Goal: Task Accomplishment & Management: Use online tool/utility

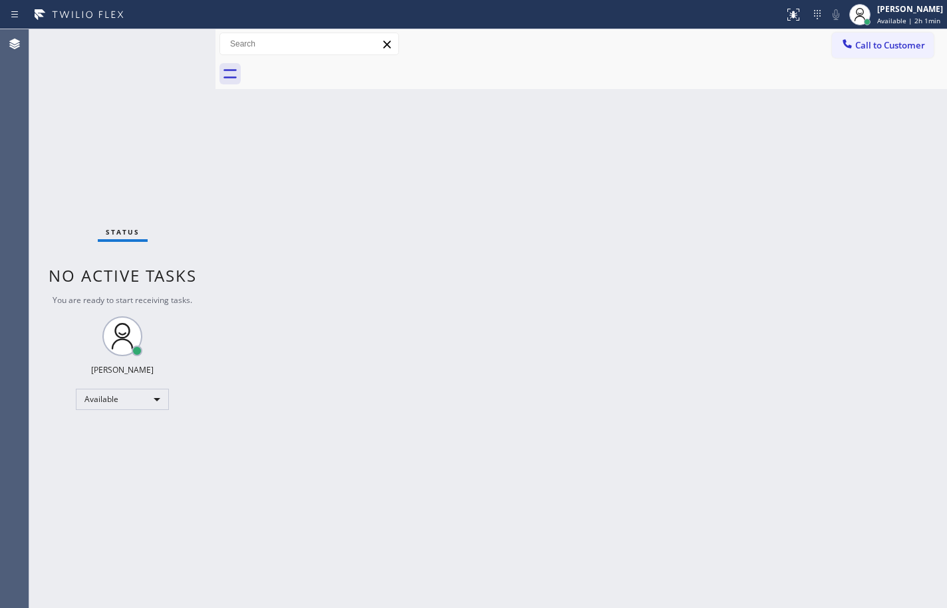
click at [923, 392] on div "Back to Dashboard Change Sender ID Customers Technicians Select a contact Outbo…" at bounding box center [580, 318] width 731 height 579
click at [924, 248] on div "Back to Dashboard Change Sender ID Customers Technicians Select a contact Outbo…" at bounding box center [580, 318] width 731 height 579
click at [912, 226] on div "Back to Dashboard Change Sender ID Customers Technicians Select a contact Outbo…" at bounding box center [580, 318] width 731 height 579
click at [103, 88] on div "Status No active tasks You are ready to start receiving tasks. [PERSON_NAME] Av…" at bounding box center [122, 318] width 186 height 579
click at [876, 21] on span "Available | 2h 40min" at bounding box center [909, 20] width 67 height 9
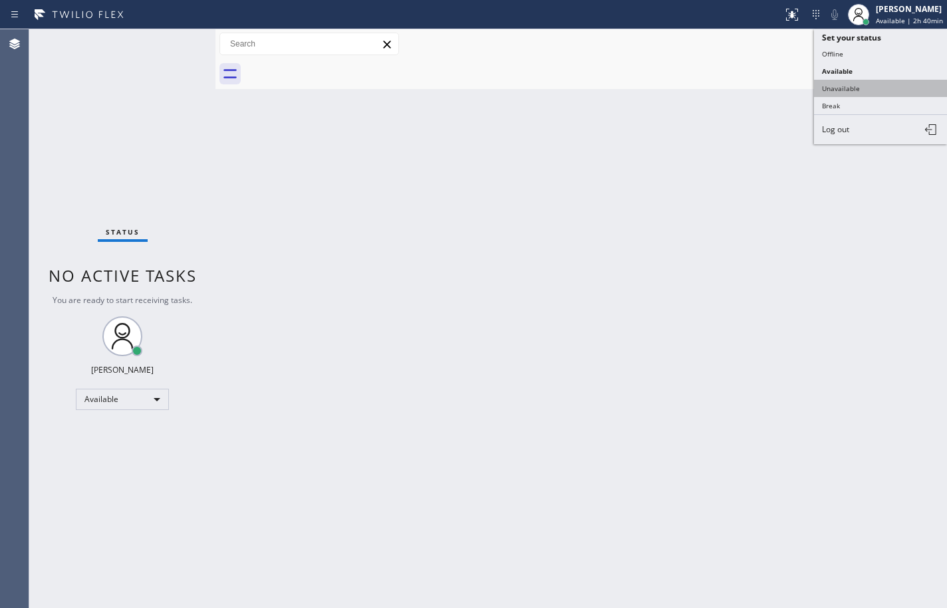
click at [862, 90] on button "Unavailable" at bounding box center [880, 88] width 133 height 17
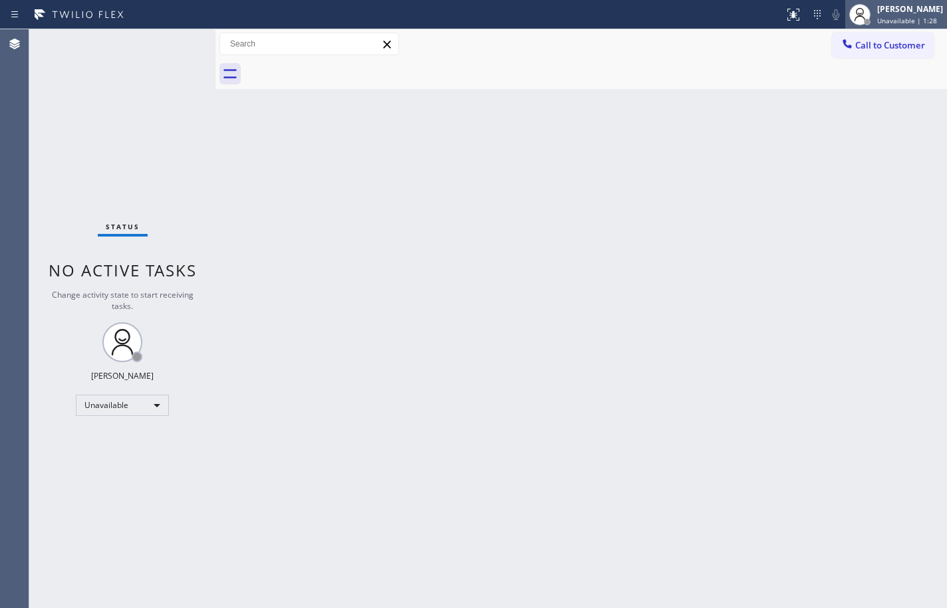
click at [902, 8] on div "[PERSON_NAME]" at bounding box center [910, 8] width 66 height 11
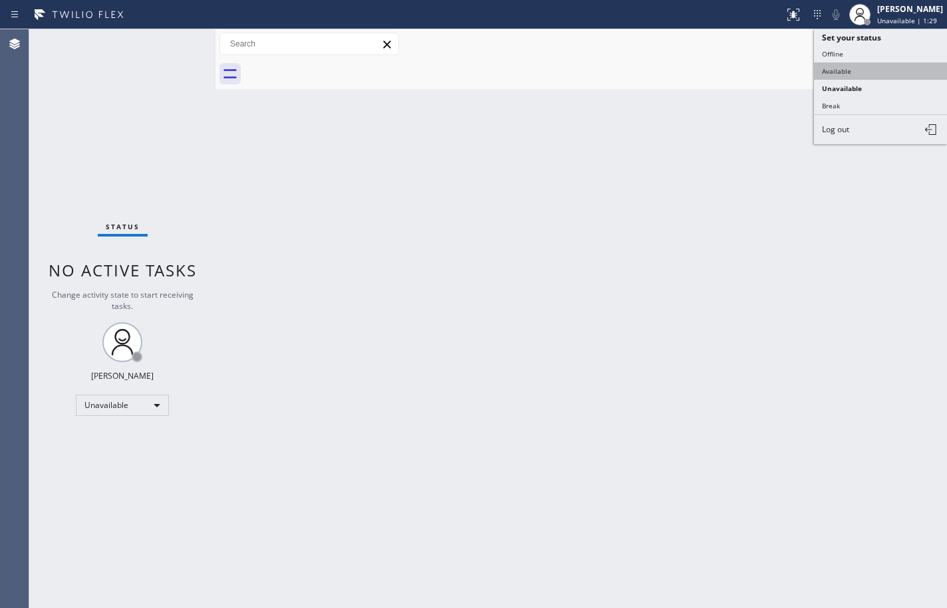
click at [887, 71] on button "Available" at bounding box center [880, 71] width 133 height 17
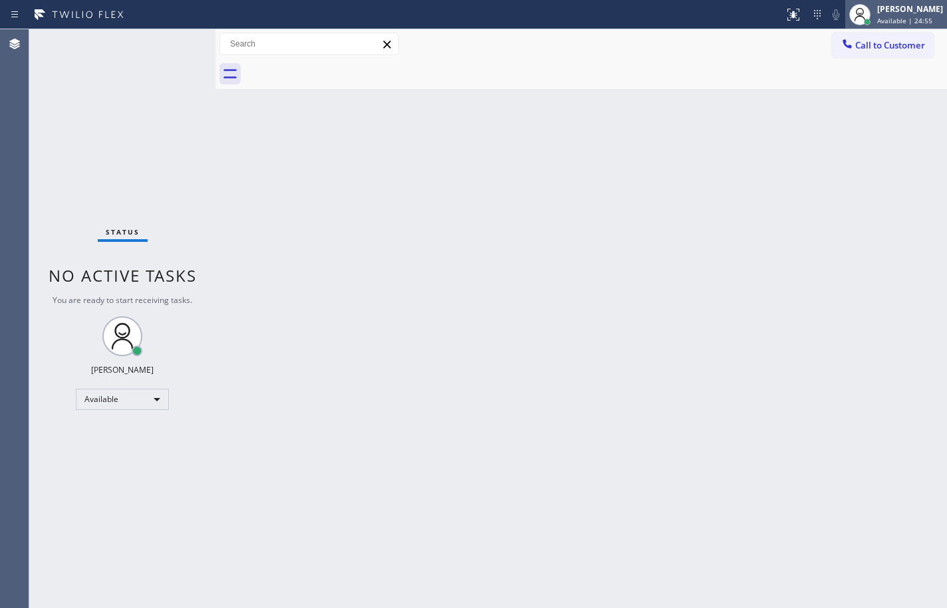
click at [916, 23] on span "Available | 24:55" at bounding box center [904, 20] width 55 height 9
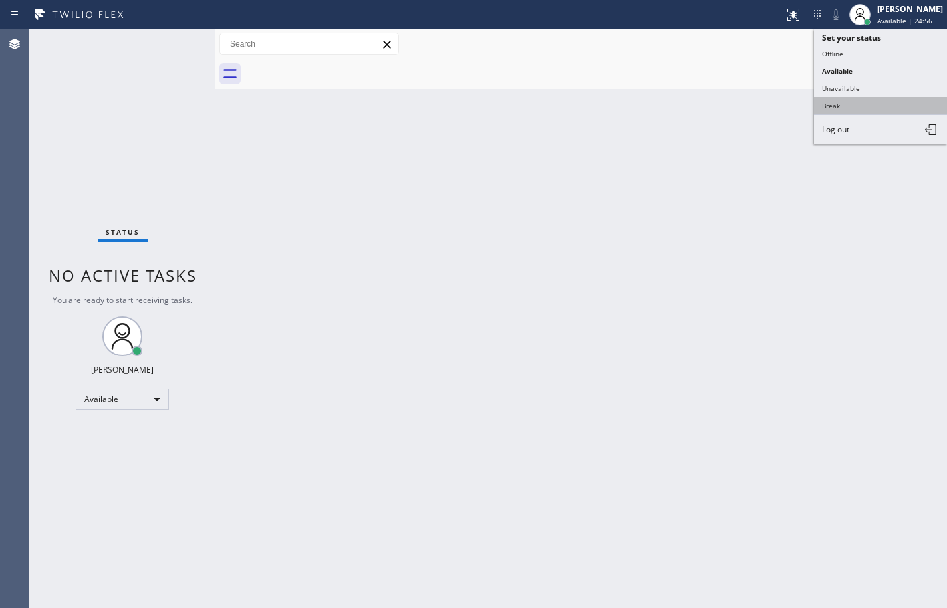
click at [858, 108] on button "Break" at bounding box center [880, 105] width 133 height 17
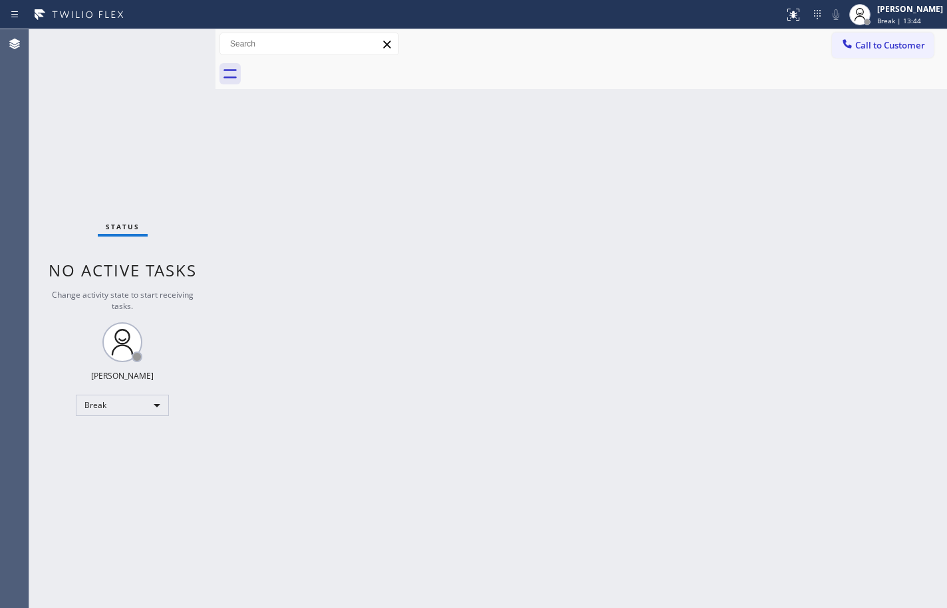
click at [898, 246] on div "Back to Dashboard Change Sender ID Customers Technicians Select a contact Outbo…" at bounding box center [580, 318] width 731 height 579
click at [882, 18] on span "Break | 52:17" at bounding box center [899, 20] width 44 height 9
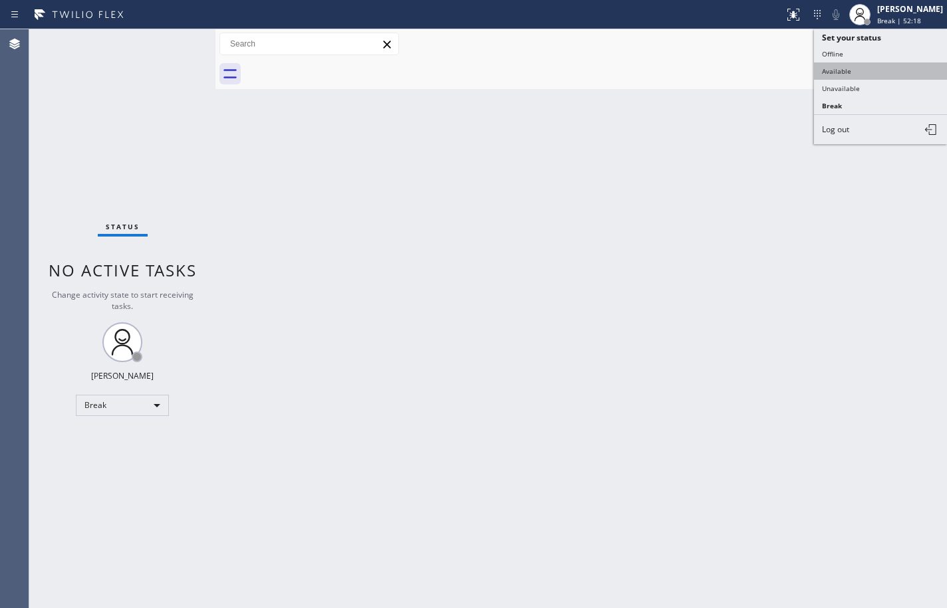
click at [865, 68] on button "Available" at bounding box center [880, 71] width 133 height 17
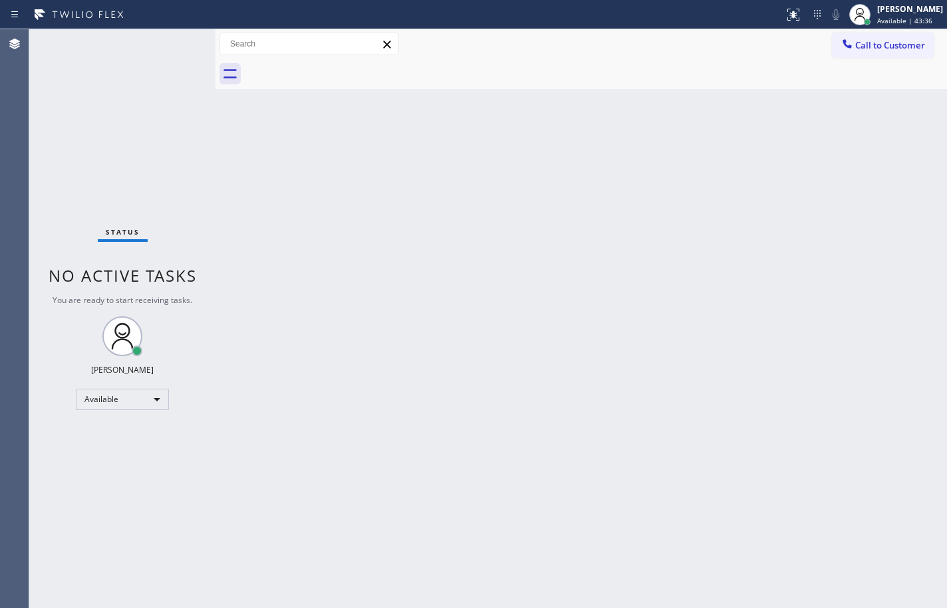
click at [123, 170] on div "Status No active tasks You are ready to start receiving tasks. [PERSON_NAME] Av…" at bounding box center [122, 318] width 186 height 579
click at [132, 144] on div "Status No active tasks You are ready to start receiving tasks. [PERSON_NAME] Av…" at bounding box center [122, 318] width 186 height 579
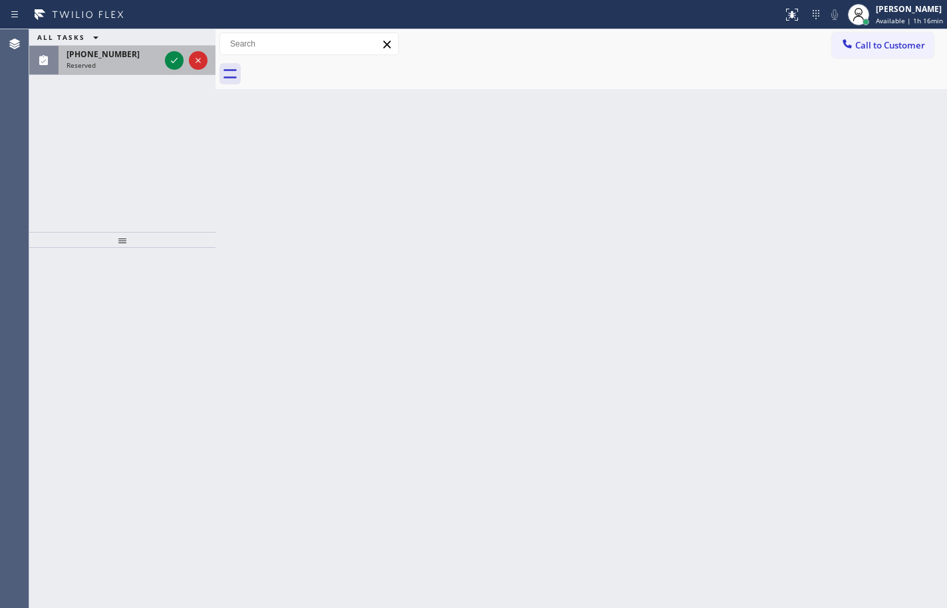
click at [106, 56] on span "[PHONE_NUMBER]" at bounding box center [102, 54] width 73 height 11
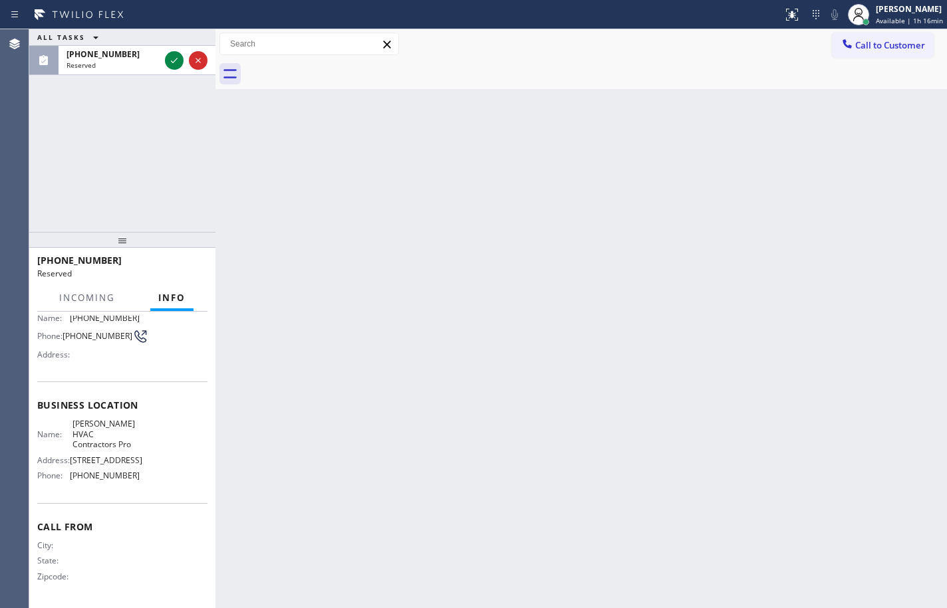
scroll to position [122, 0]
click at [163, 477] on div "Name: [PERSON_NAME] Contractors Pro Address: [STREET_ADDRESS] Phone: [PHONE_NUM…" at bounding box center [122, 452] width 170 height 67
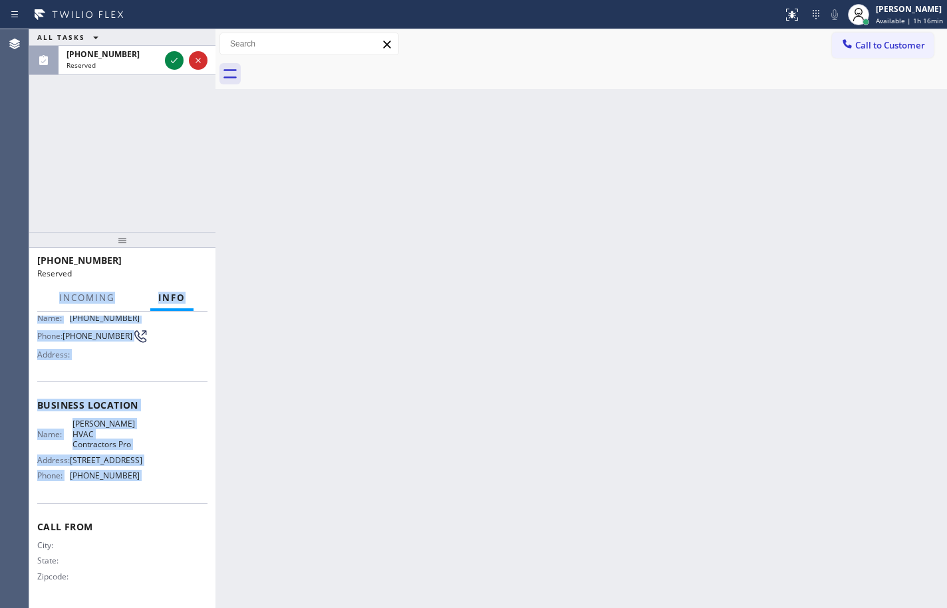
scroll to position [0, 0]
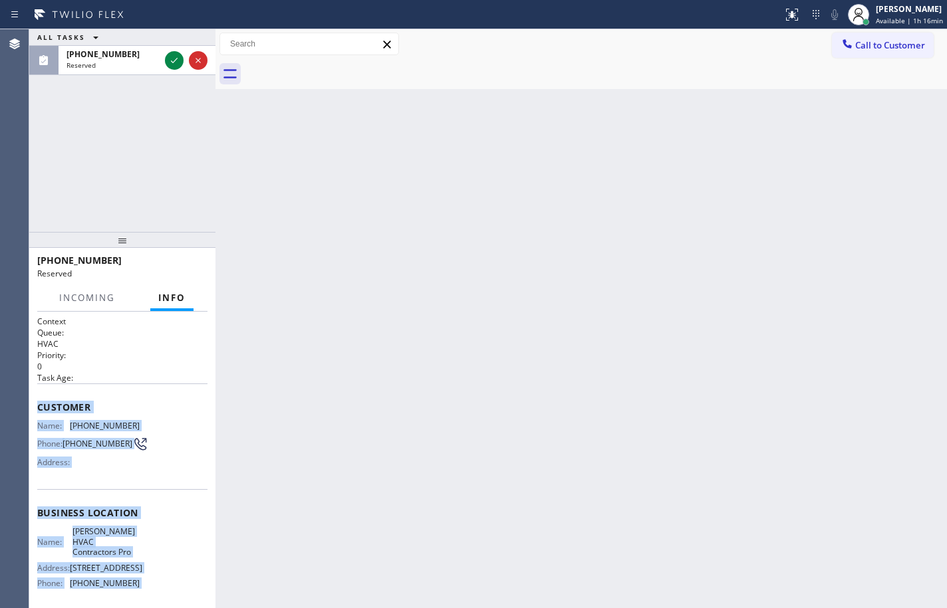
drag, startPoint x: 163, startPoint y: 477, endPoint x: 33, endPoint y: 407, distance: 147.3
click at [33, 407] on div "Context Queue: HVAC Priority: 0 Task Age: Customer Name: [PHONE_NUMBER] Phone: …" at bounding box center [122, 460] width 186 height 297
copy div "Customer Name: [PHONE_NUMBER] Phone: [PHONE_NUMBER] Address: Business location …"
click at [172, 64] on icon at bounding box center [174, 61] width 16 height 16
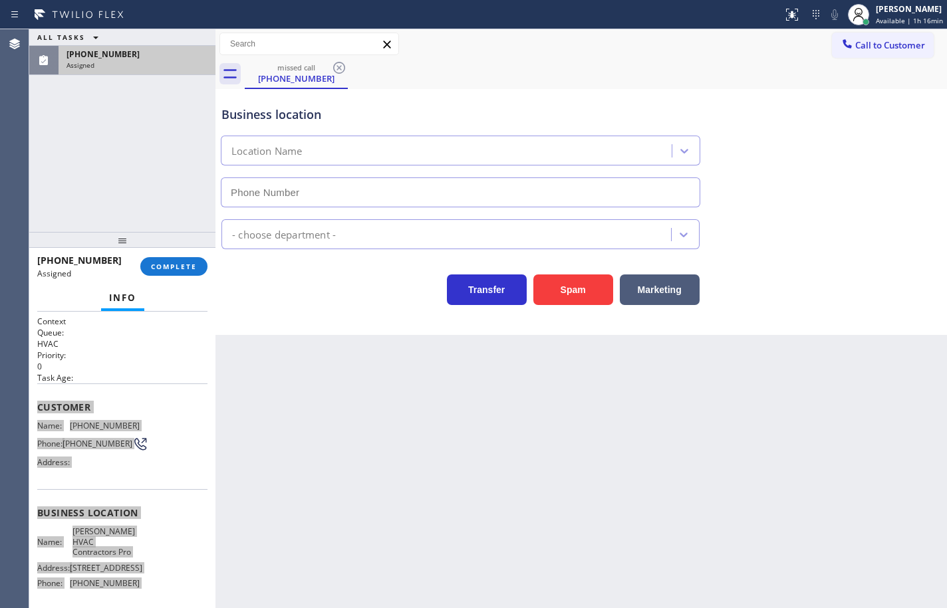
type input "[PHONE_NUMBER]"
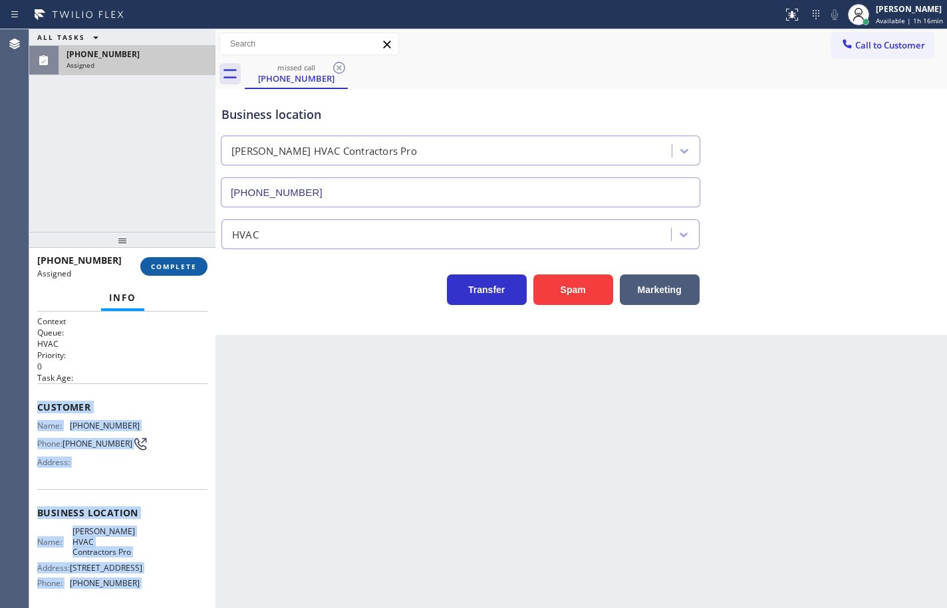
drag, startPoint x: 178, startPoint y: 269, endPoint x: 185, endPoint y: 267, distance: 7.8
click at [178, 269] on span "COMPLETE" at bounding box center [174, 266] width 46 height 9
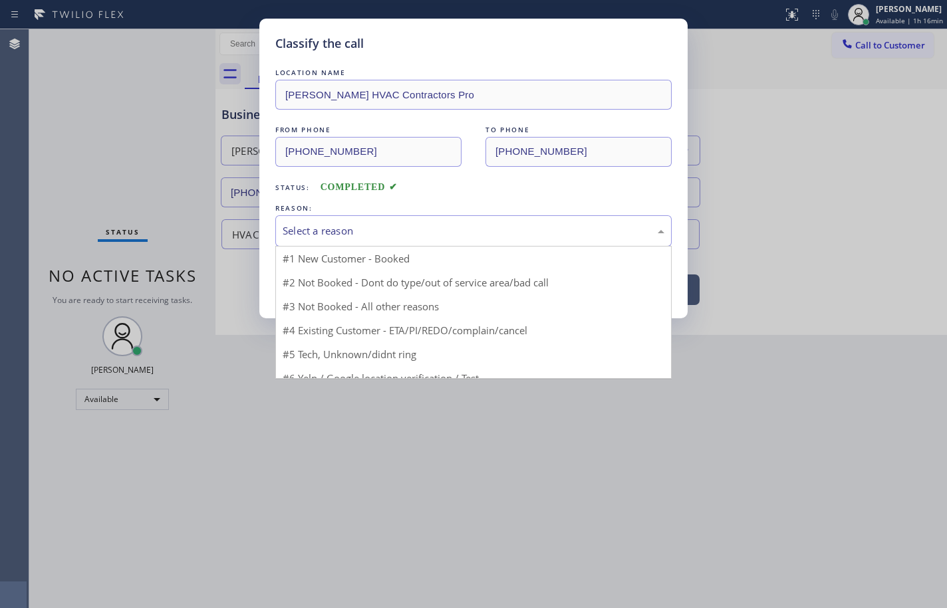
click at [342, 235] on div "Select a reason" at bounding box center [474, 230] width 382 height 15
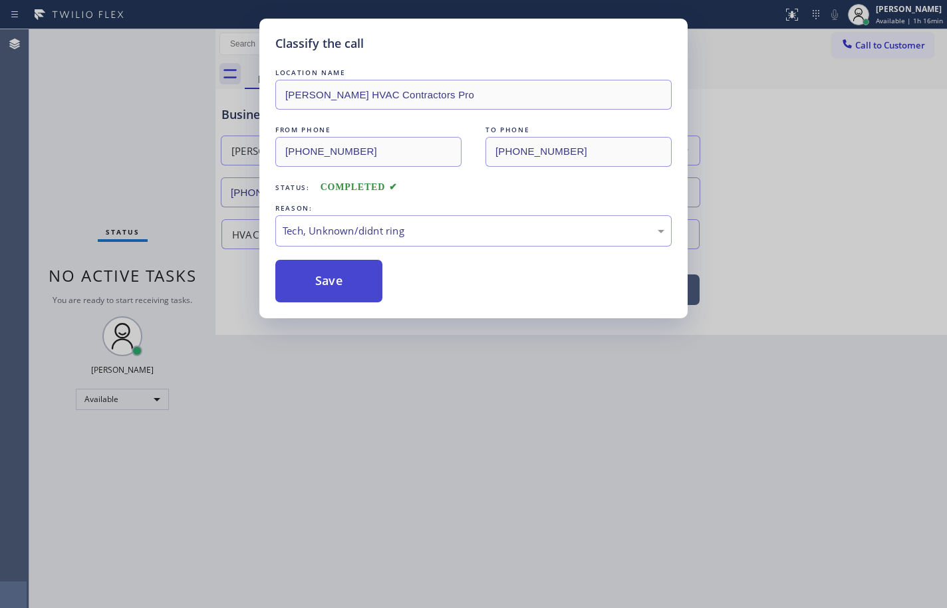
click at [359, 287] on button "Save" at bounding box center [328, 281] width 107 height 43
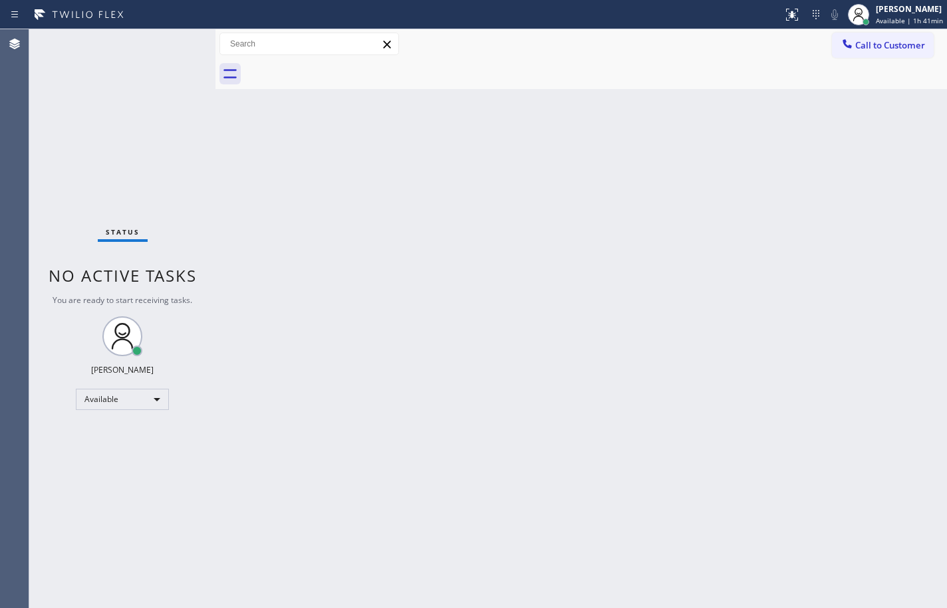
drag, startPoint x: 905, startPoint y: 258, endPoint x: 904, endPoint y: 249, distance: 8.7
click at [905, 258] on div "Back to Dashboard Change Sender ID Customers Technicians Select a contact Outbo…" at bounding box center [580, 318] width 731 height 579
click at [926, 23] on span "Available | 2h 34min" at bounding box center [909, 20] width 67 height 9
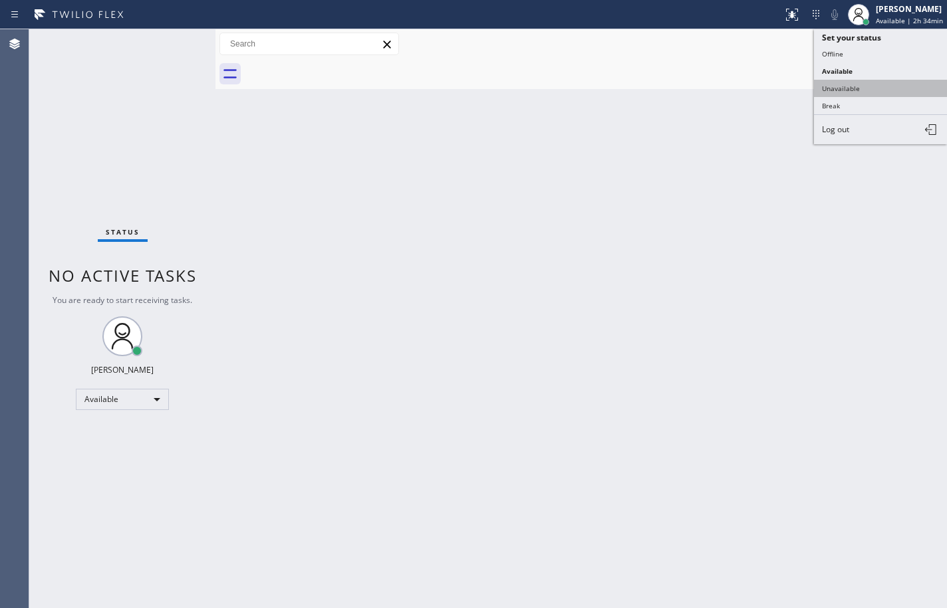
click at [903, 84] on button "Unavailable" at bounding box center [880, 88] width 133 height 17
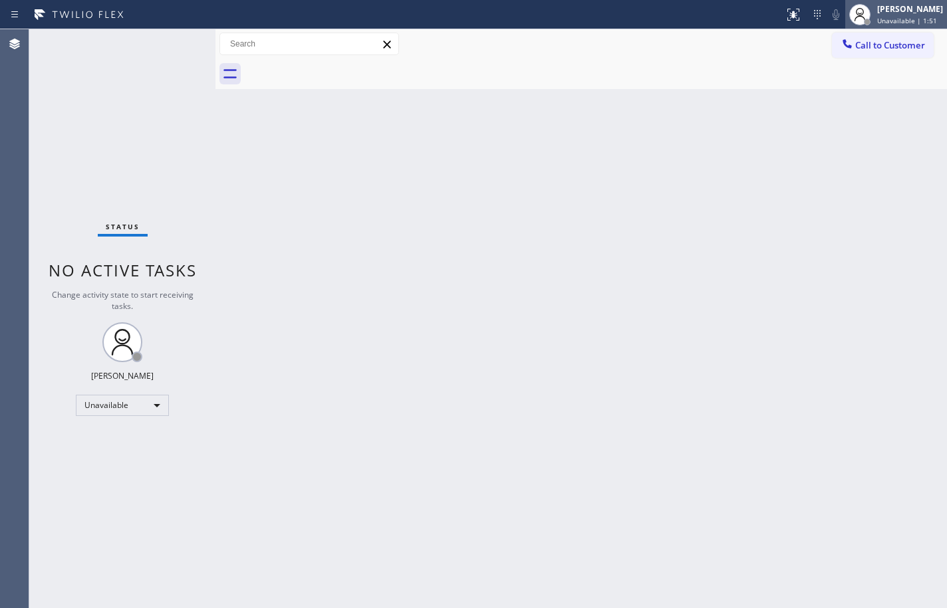
click at [903, 22] on span "Unavailable | 1:51" at bounding box center [907, 20] width 60 height 9
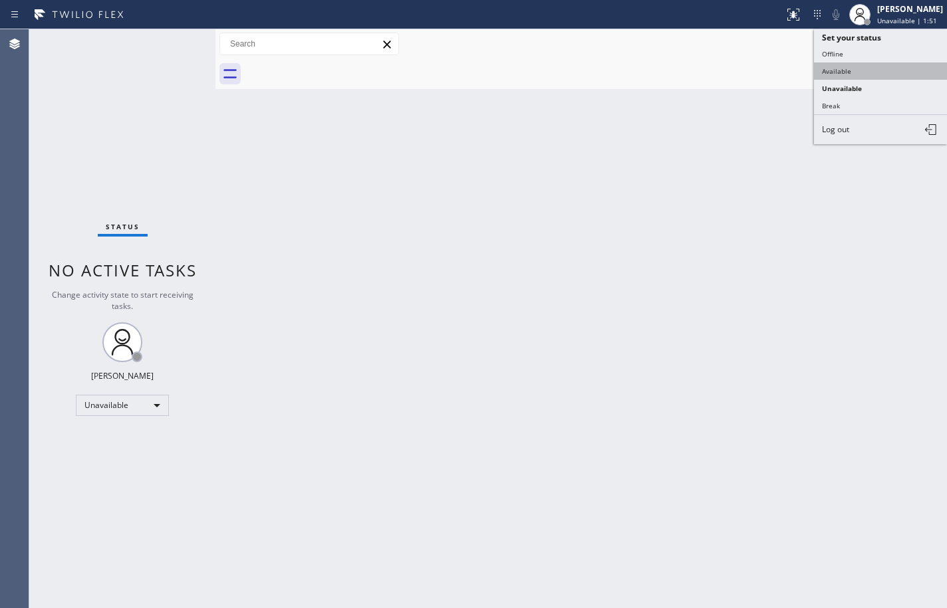
click at [866, 77] on button "Available" at bounding box center [880, 71] width 133 height 17
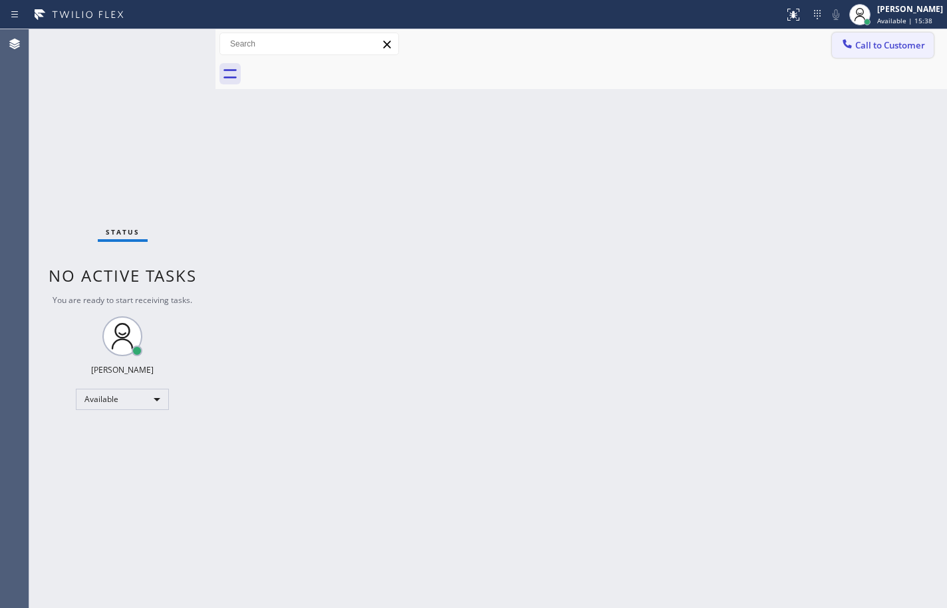
click at [854, 51] on div at bounding box center [847, 45] width 16 height 16
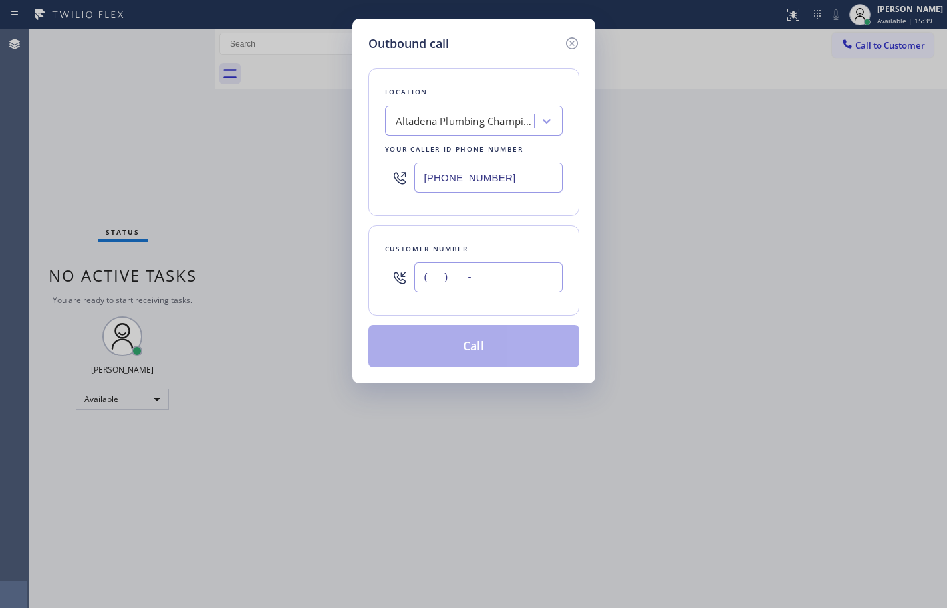
click at [487, 269] on input "(___) ___-____" at bounding box center [488, 278] width 148 height 30
click at [488, 269] on input "(___) ___-____" at bounding box center [488, 278] width 148 height 30
paste input "773) 908-6065"
type input "[PHONE_NUMBER]"
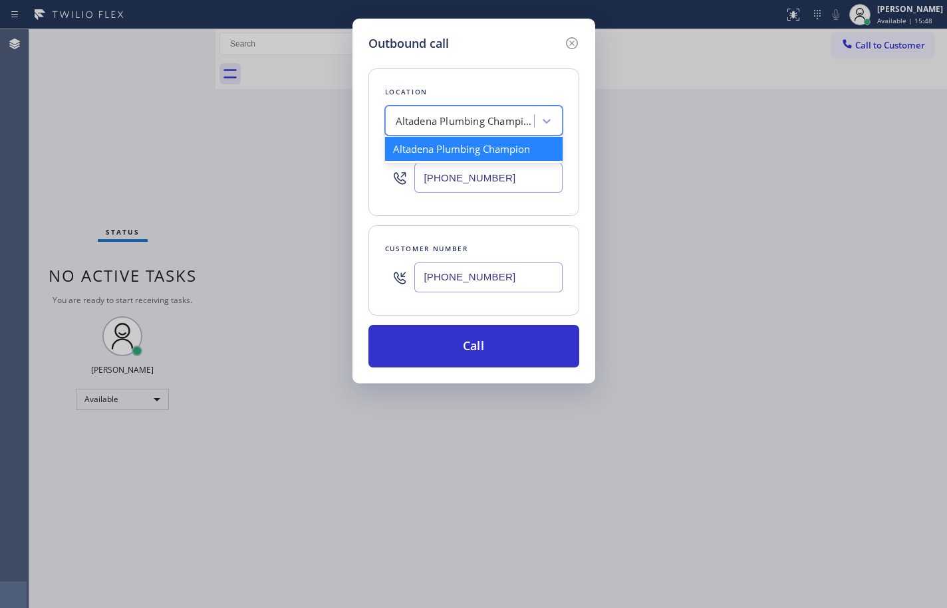
click at [485, 129] on div "Altadena Plumbing Champion" at bounding box center [461, 121] width 145 height 23
paste input "American Service Alliance"
type input "American Service Alliance"
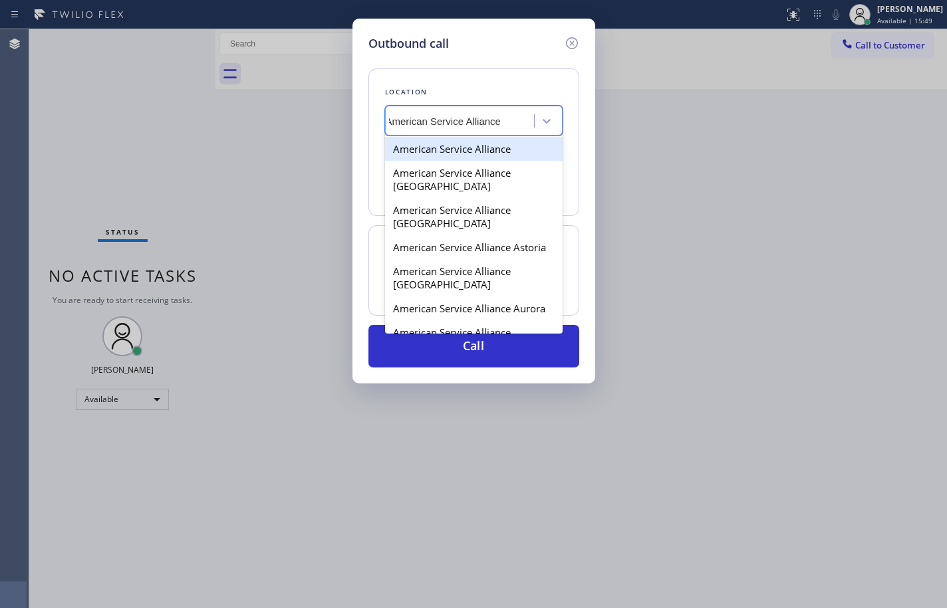
click at [487, 152] on div "American Service Alliance" at bounding box center [474, 149] width 178 height 24
type input "[PHONE_NUMBER]"
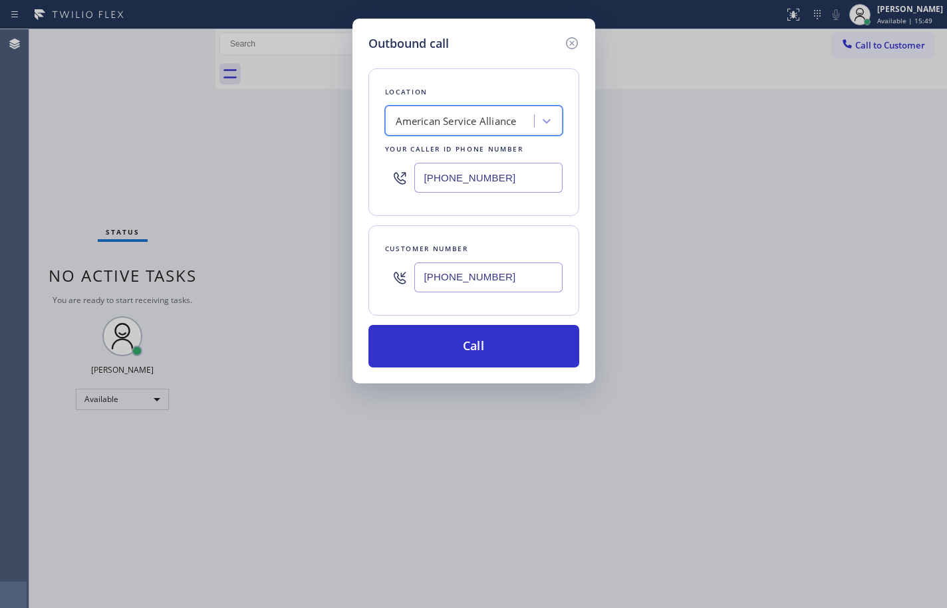
scroll to position [0, 0]
click at [493, 174] on input "[PHONE_NUMBER]" at bounding box center [488, 178] width 148 height 30
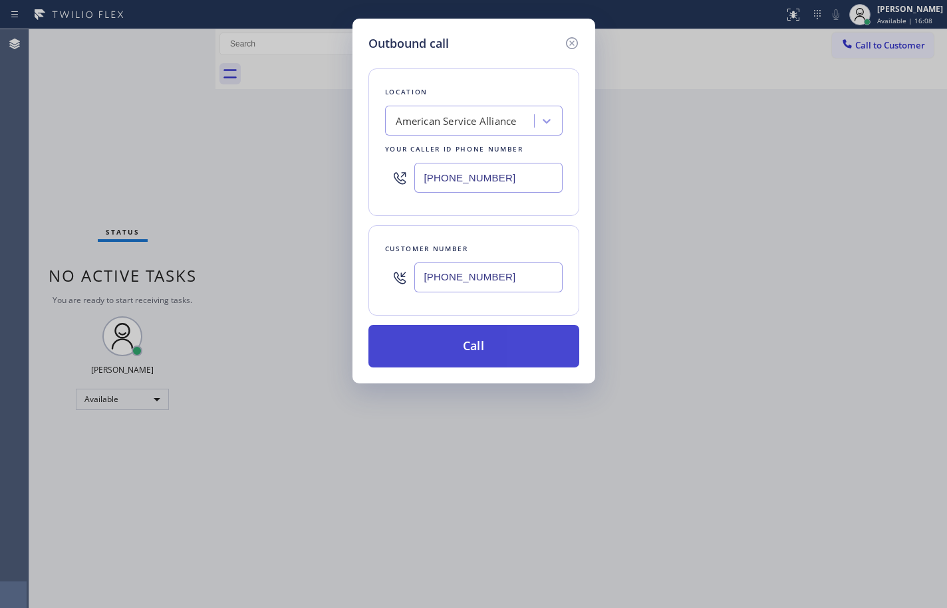
click at [549, 354] on button "Call" at bounding box center [473, 346] width 211 height 43
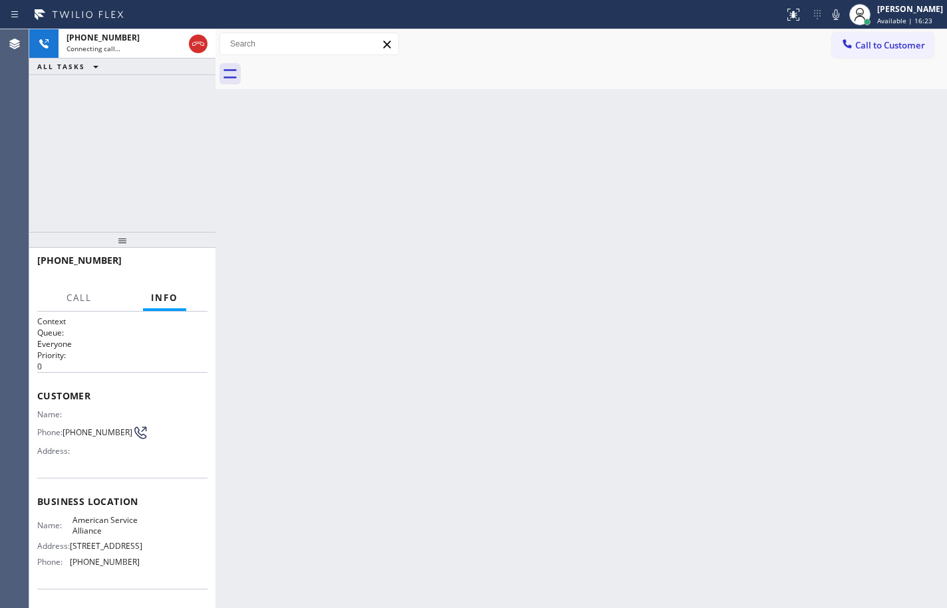
click at [85, 126] on div "[PHONE_NUMBER] Connecting call… ALL TASKS ALL TASKS ACTIVE TASKS TASKS IN WRAP …" at bounding box center [122, 130] width 186 height 203
click at [200, 45] on icon at bounding box center [198, 44] width 16 height 16
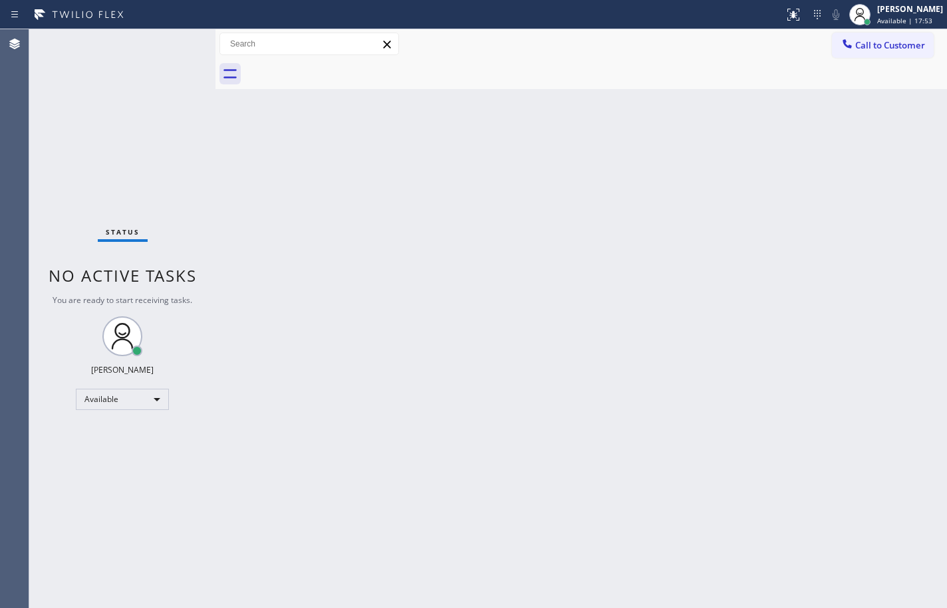
click at [907, 362] on div "Back to Dashboard Change Sender ID Customers Technicians Select a contact Outbo…" at bounding box center [580, 318] width 731 height 579
click at [921, 9] on div "[PERSON_NAME]" at bounding box center [910, 8] width 66 height 11
click at [677, 247] on div "Back to Dashboard Change Sender ID Customers Technicians Select a contact Outbo…" at bounding box center [580, 318] width 731 height 579
click at [920, 19] on div "Available | 22:47" at bounding box center [910, 20] width 66 height 9
click at [908, 19] on span "Available | 22:57" at bounding box center [904, 20] width 55 height 9
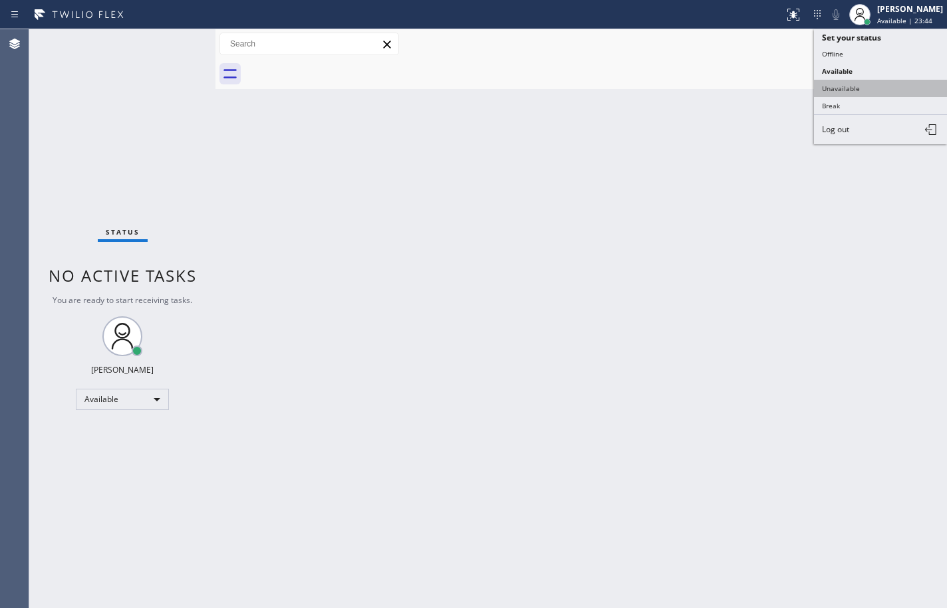
click at [883, 88] on button "Unavailable" at bounding box center [880, 88] width 133 height 17
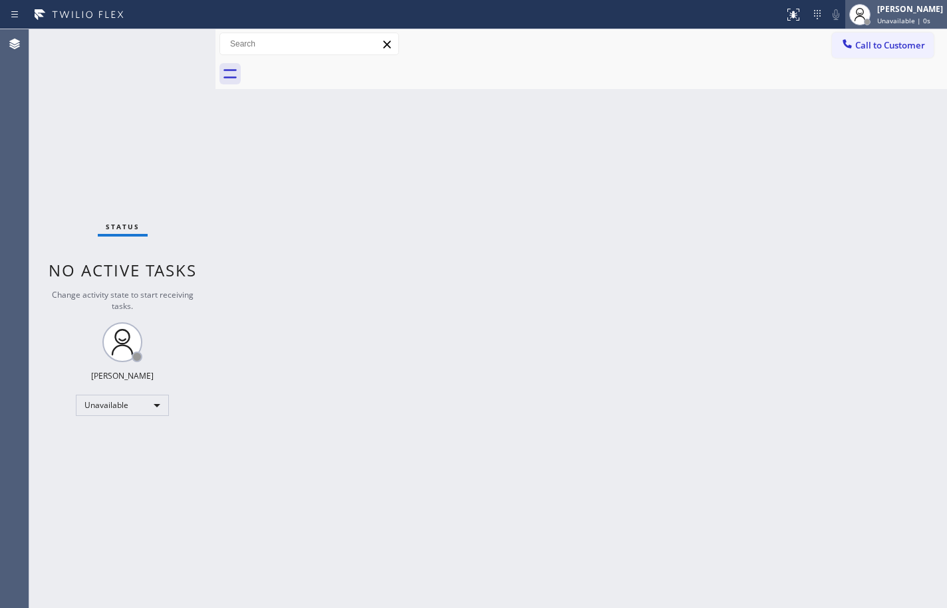
click at [904, 23] on span "Unavailable | 0s" at bounding box center [903, 20] width 53 height 9
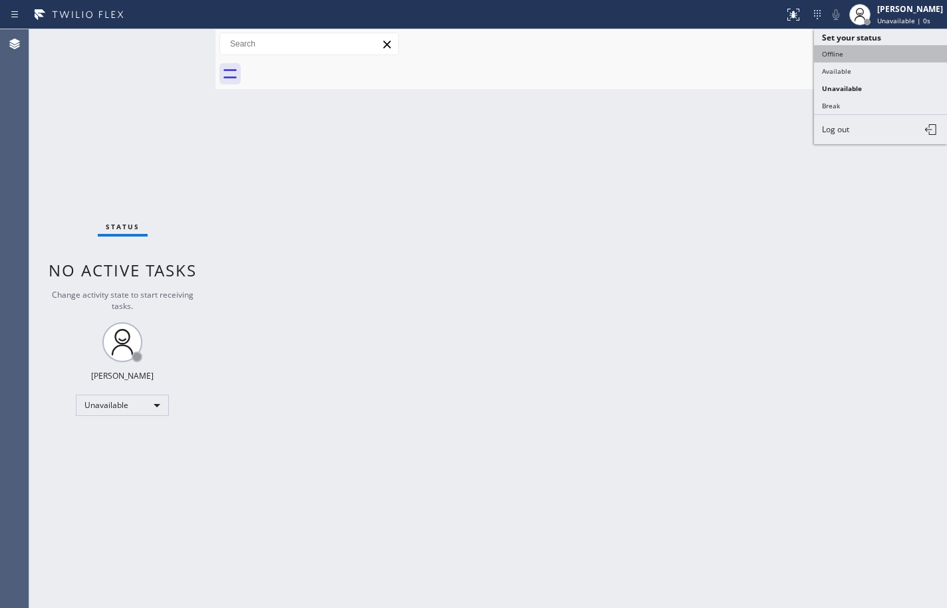
click at [892, 49] on button "Offline" at bounding box center [880, 53] width 133 height 17
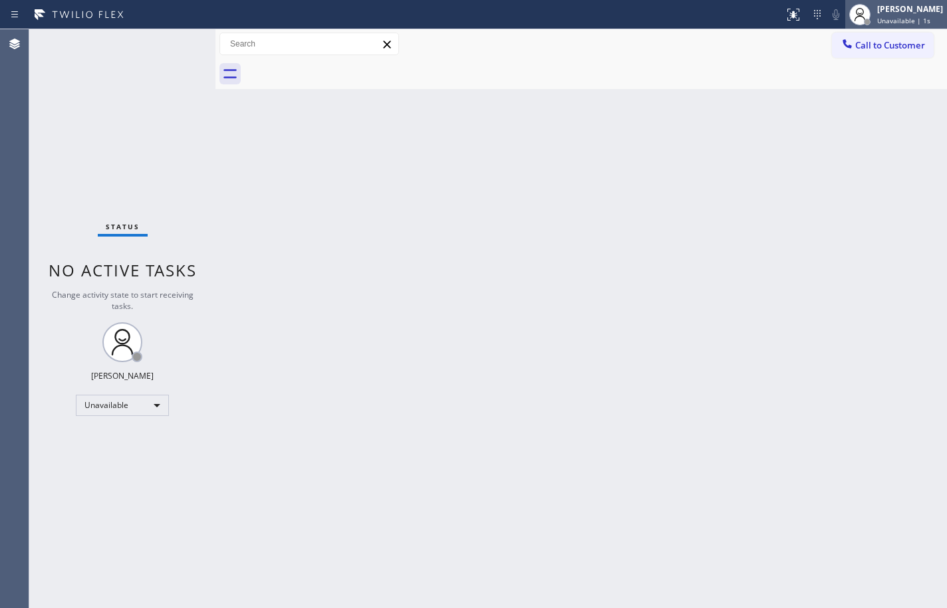
click at [892, 18] on span "Unavailable | 1s" at bounding box center [903, 20] width 53 height 9
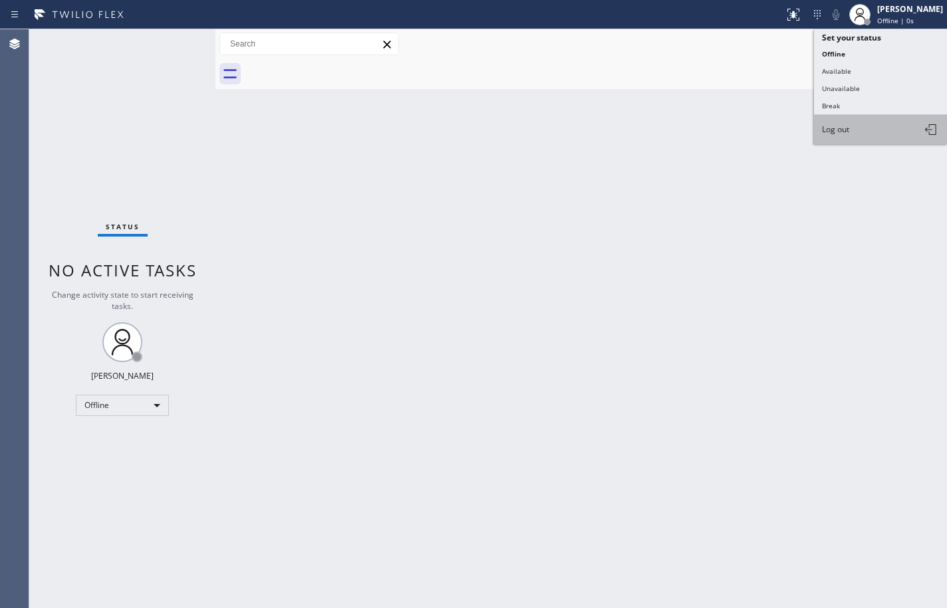
click at [905, 132] on button "Log out" at bounding box center [880, 129] width 133 height 29
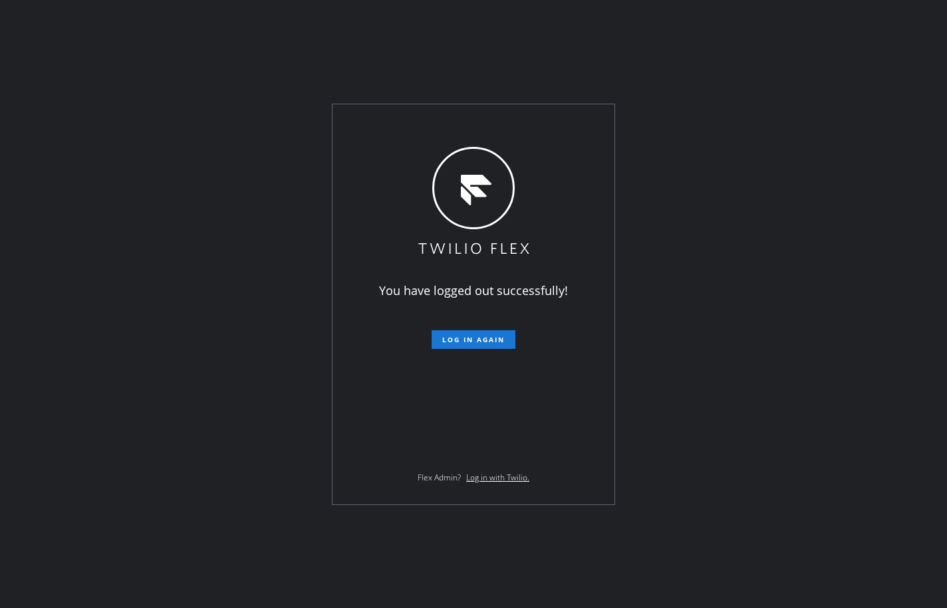
click at [888, 72] on div "You have logged out successfully! Log in again Flex Admin? Log in with Twilio." at bounding box center [473, 304] width 947 height 608
